Goal: Task Accomplishment & Management: Complete application form

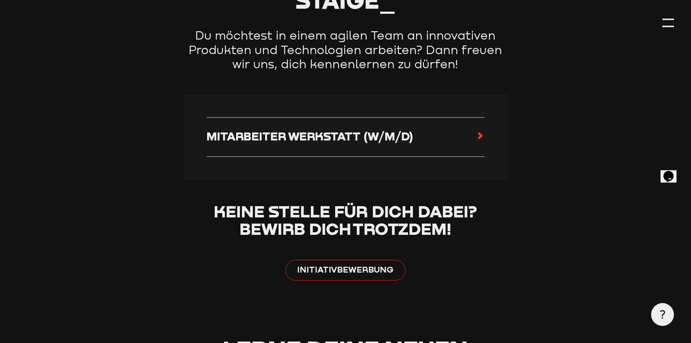
scroll to position [363, 0]
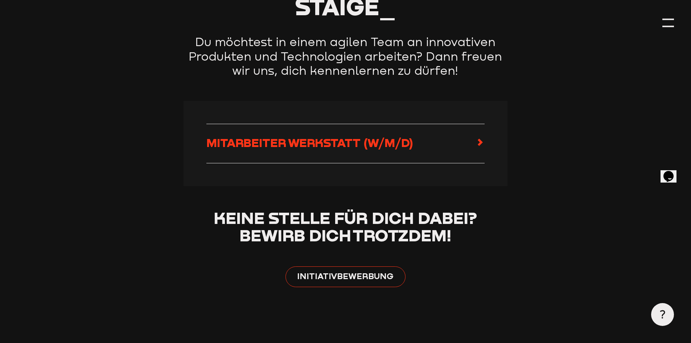
click at [316, 149] on span "Mitarbeiter Werkstatt (w/m/d)" at bounding box center [309, 142] width 207 height 14
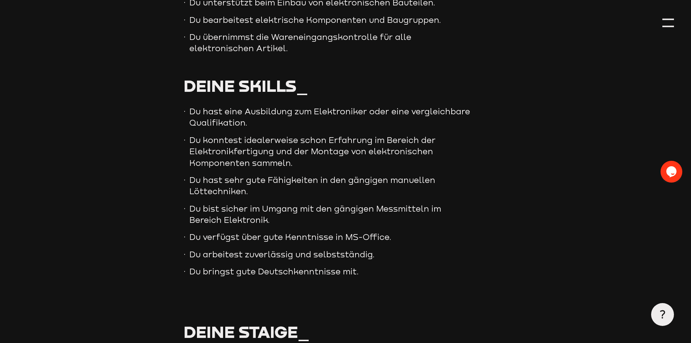
scroll to position [508, 0]
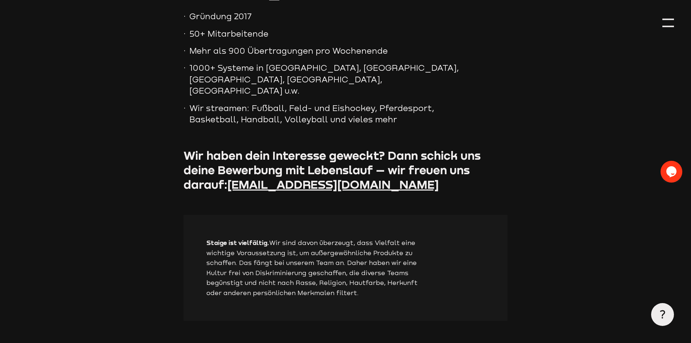
scroll to position [1016, 0]
